Goal: Task Accomplishment & Management: Use online tool/utility

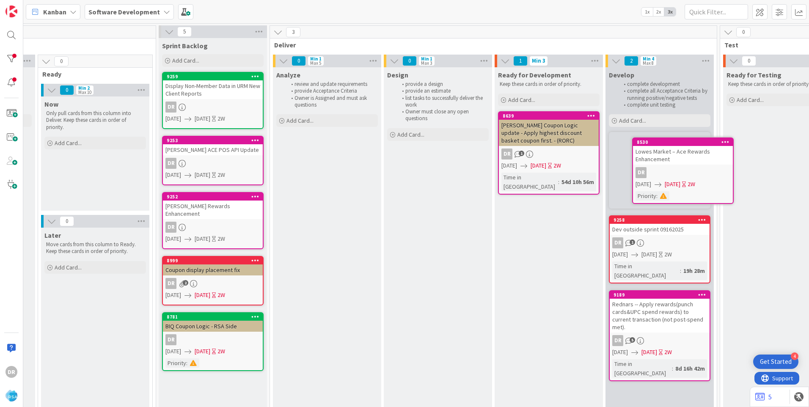
scroll to position [0, 665]
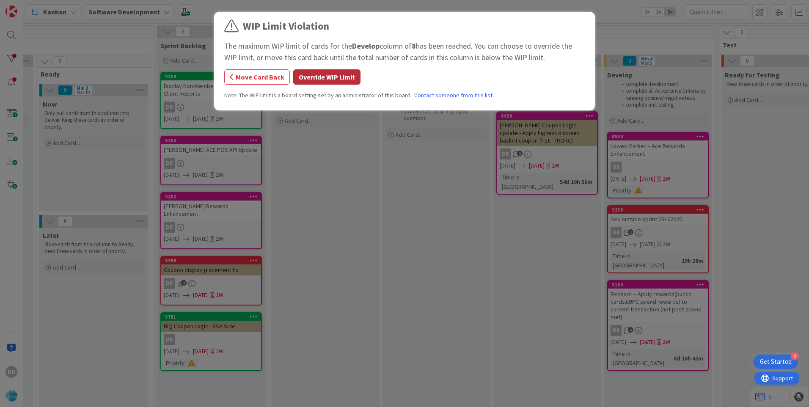
click at [312, 82] on button "Override WIP Limit" at bounding box center [326, 76] width 67 height 15
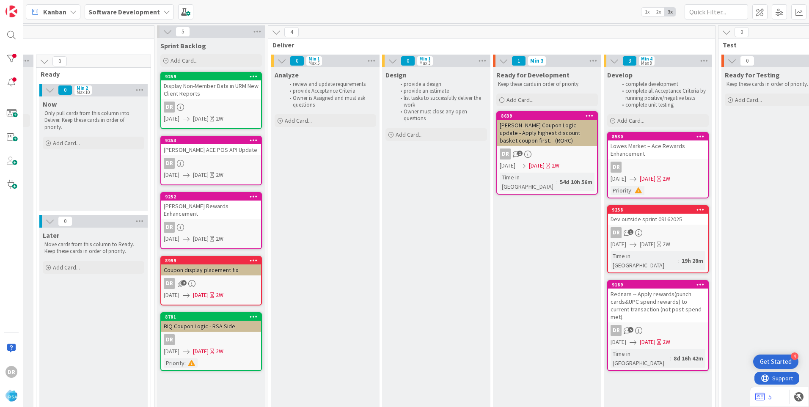
click at [672, 149] on div "Lowes Market – Ace Rewards Enhancement" at bounding box center [658, 149] width 100 height 19
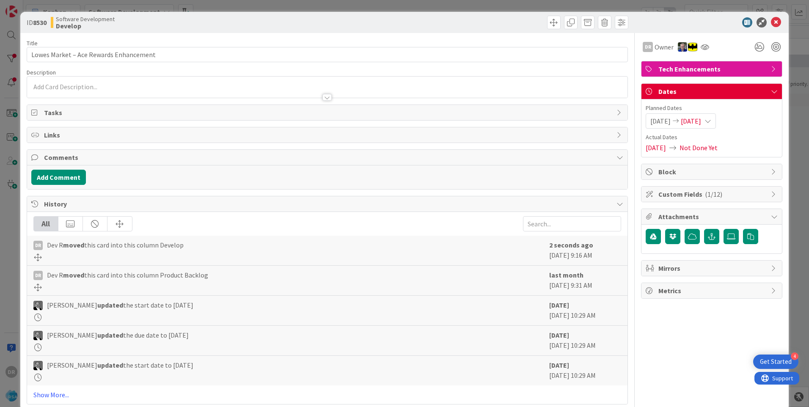
click at [654, 121] on span "[DATE]" at bounding box center [660, 121] width 20 height 10
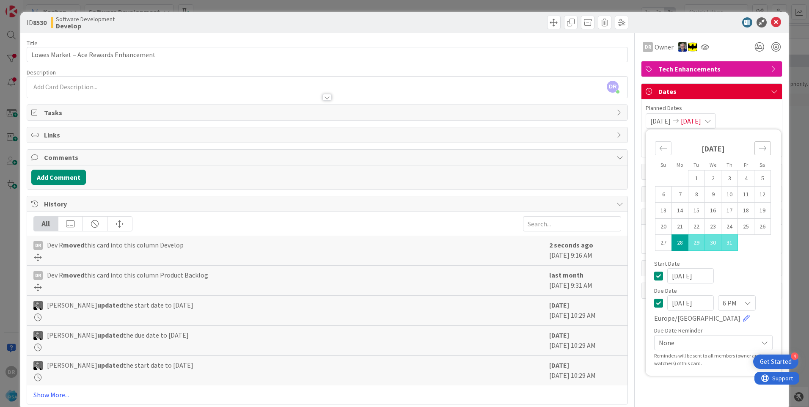
click at [764, 147] on div "Move forward to switch to the next month." at bounding box center [762, 148] width 16 height 14
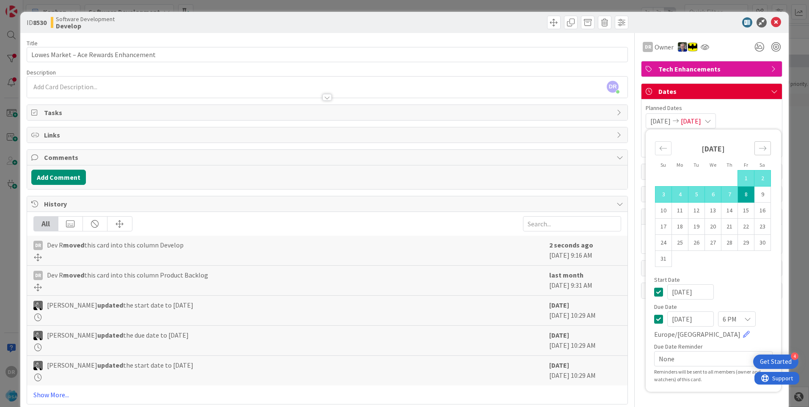
click at [764, 147] on div "Move forward to switch to the next month." at bounding box center [762, 148] width 16 height 14
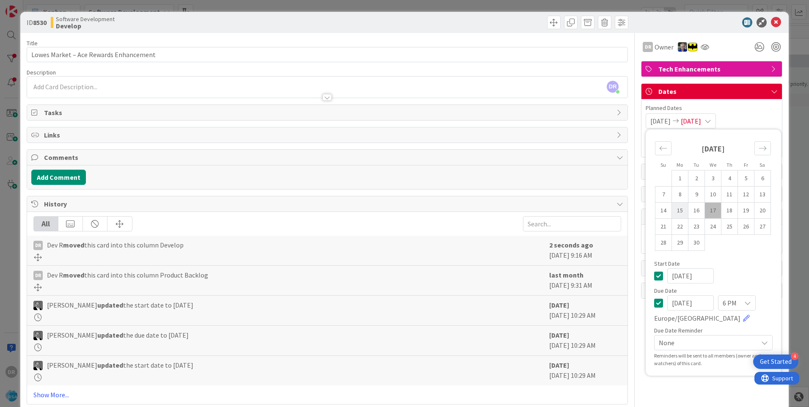
click at [675, 211] on td "15" at bounding box center [680, 211] width 16 height 16
type input "[DATE]"
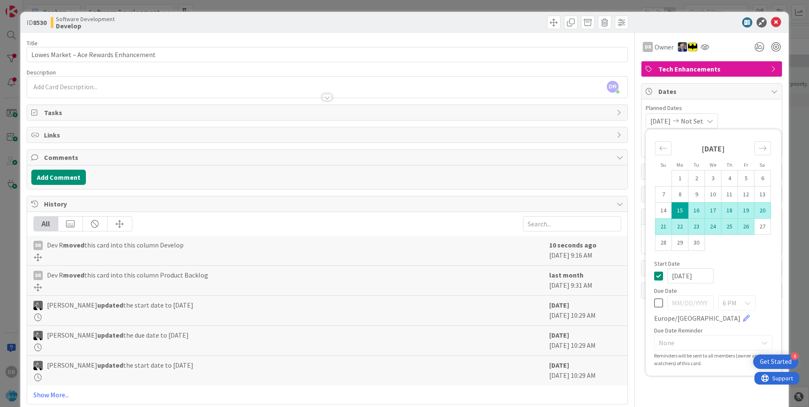
click at [741, 228] on td "26" at bounding box center [746, 227] width 16 height 16
type input "[DATE]"
click at [481, 25] on div at bounding box center [478, 23] width 299 height 14
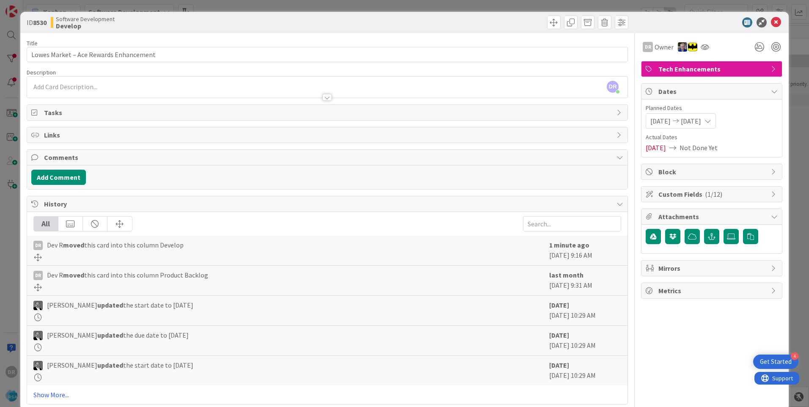
click at [650, 143] on span "[DATE]" at bounding box center [655, 148] width 20 height 10
click at [771, 22] on icon at bounding box center [776, 22] width 10 height 10
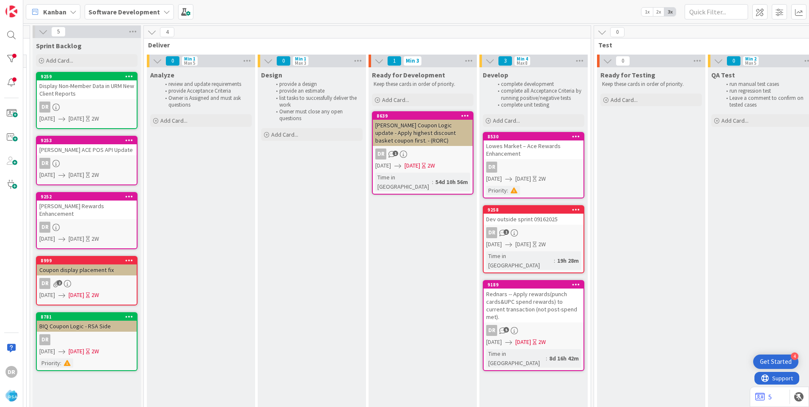
scroll to position [0, 799]
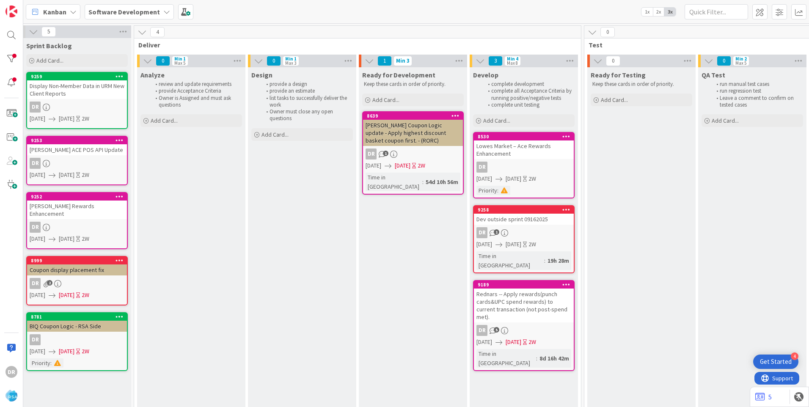
click at [514, 155] on div "Lowes Market – Ace Rewards Enhancement" at bounding box center [524, 149] width 100 height 19
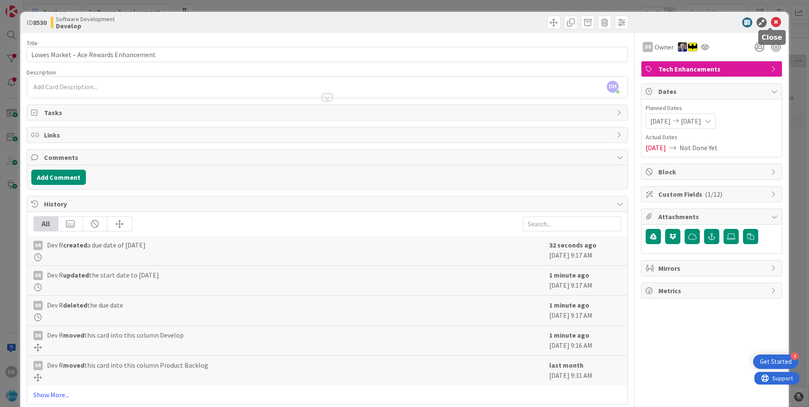
click at [772, 22] on icon at bounding box center [776, 22] width 10 height 10
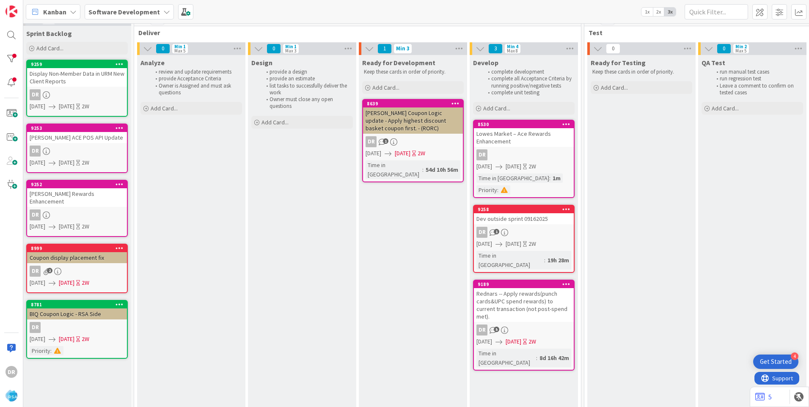
scroll to position [0, 799]
